Goal: Check status

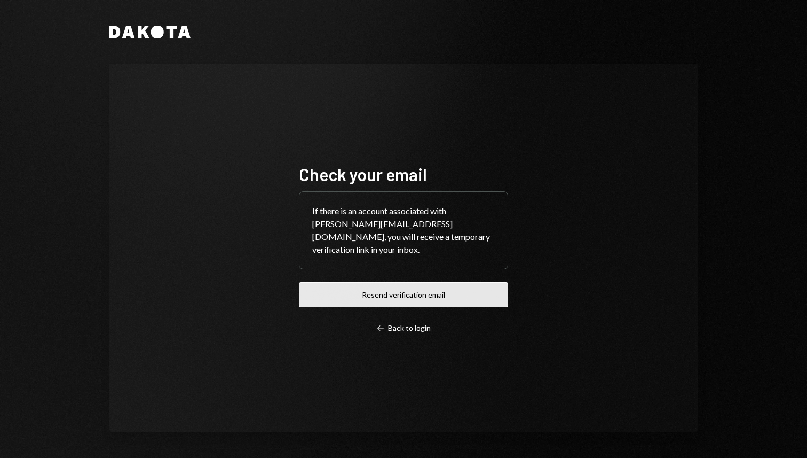
click at [389, 286] on button "Resend verification email" at bounding box center [403, 294] width 209 height 25
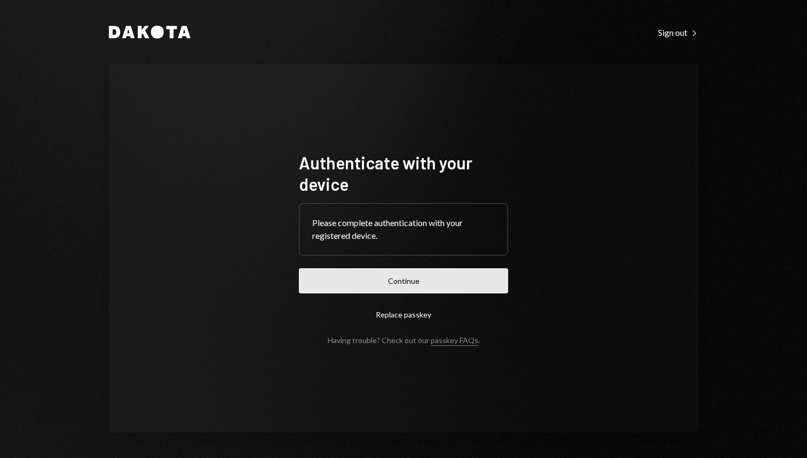
click at [399, 275] on button "Continue" at bounding box center [403, 280] width 209 height 25
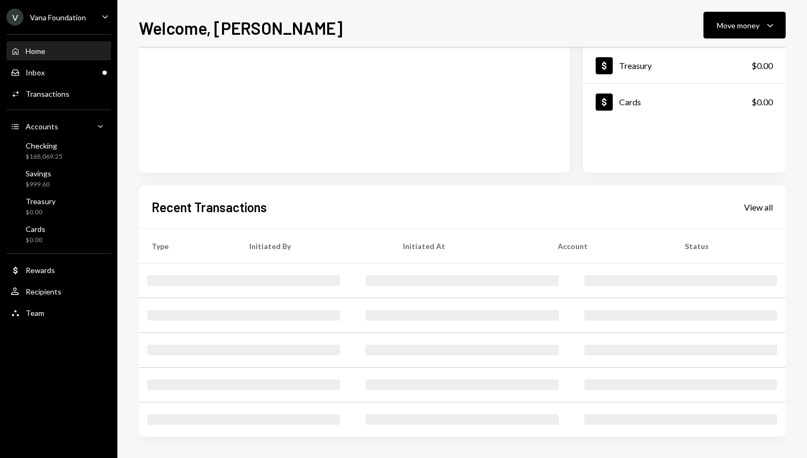
scroll to position [135, 0]
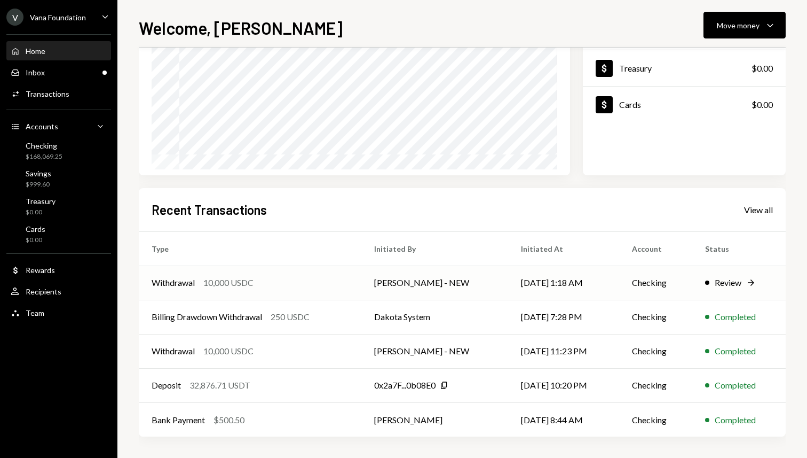
click at [454, 281] on td "[PERSON_NAME] - NEW" at bounding box center [435, 282] width 146 height 34
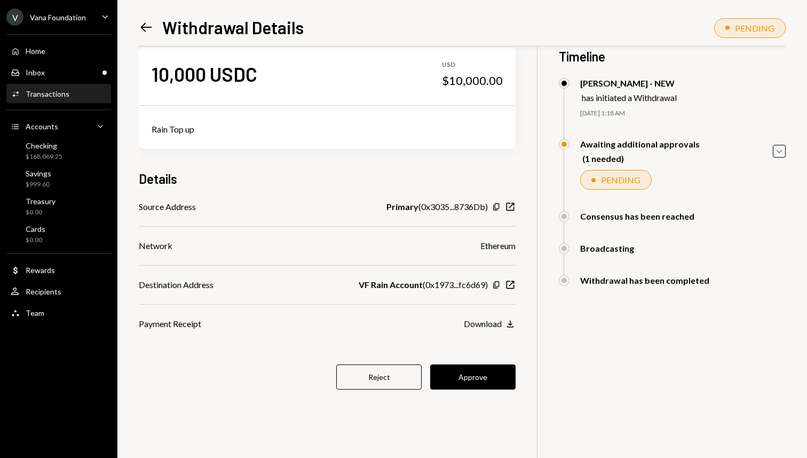
scroll to position [24, 0]
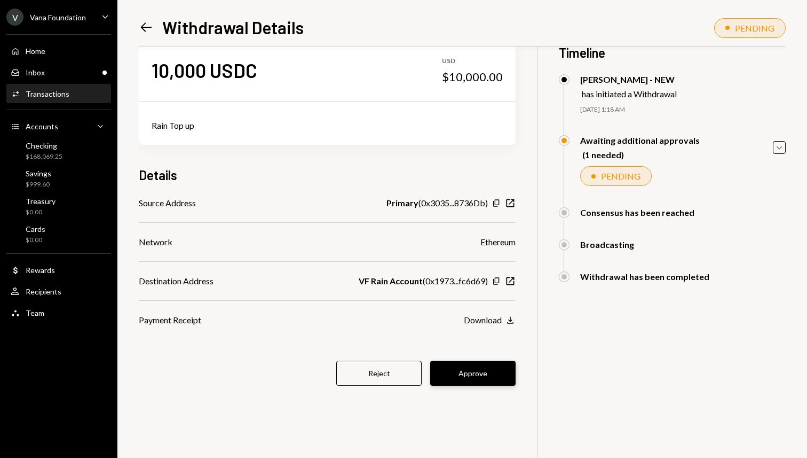
click at [487, 373] on button "Approve" at bounding box center [472, 372] width 85 height 25
